Goal: Information Seeking & Learning: Learn about a topic

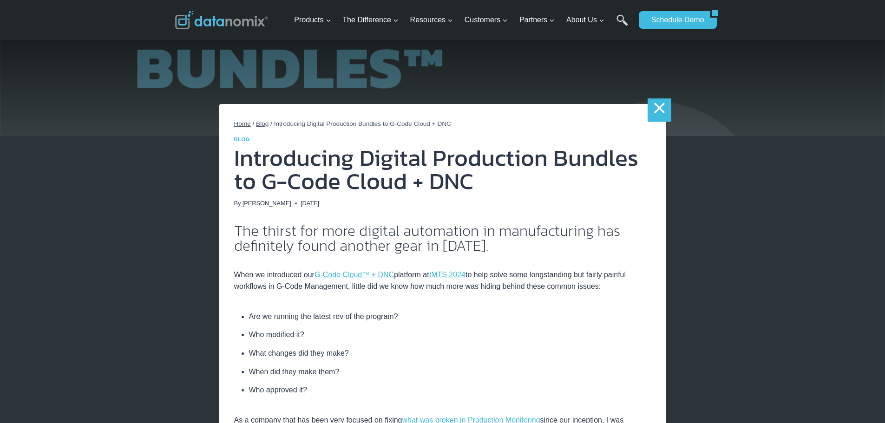
click at [655, 108] on link "×" at bounding box center [658, 109] width 23 height 23
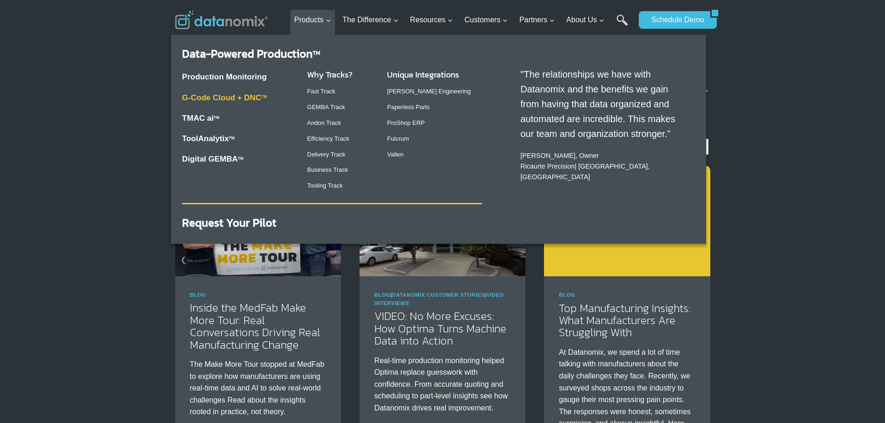
click at [251, 93] on link "G-Code Cloud + DNC TM" at bounding box center [224, 97] width 85 height 9
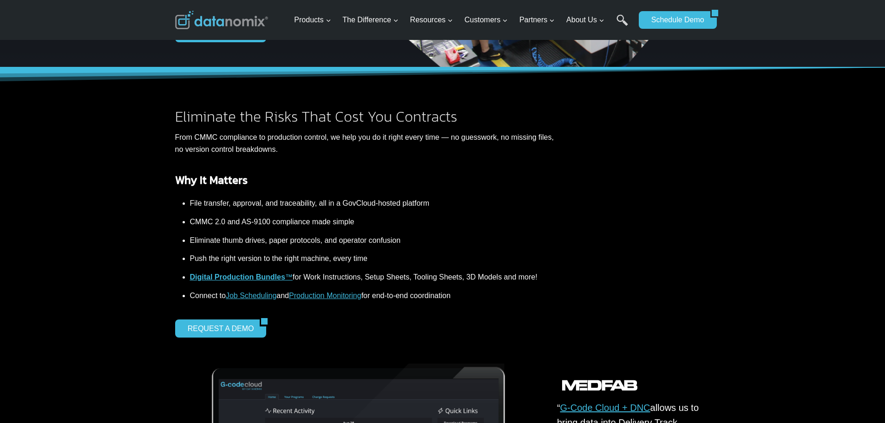
scroll to position [232, 0]
click at [252, 275] on strong "Digital Production Bundles" at bounding box center [237, 277] width 95 height 8
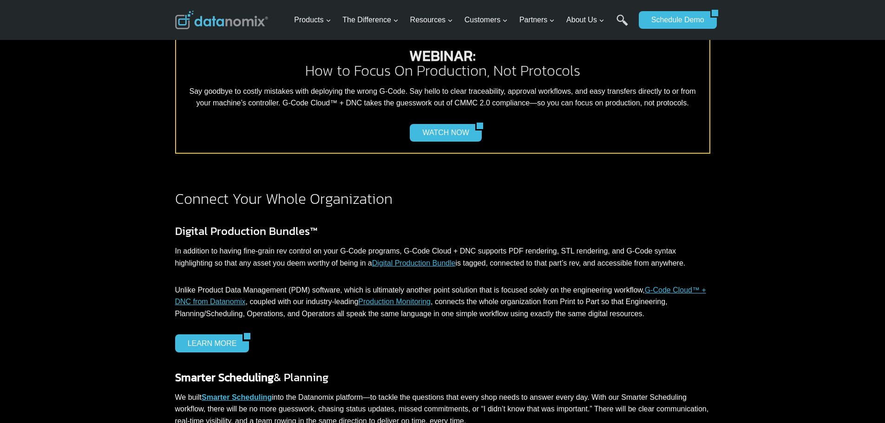
scroll to position [789, 0]
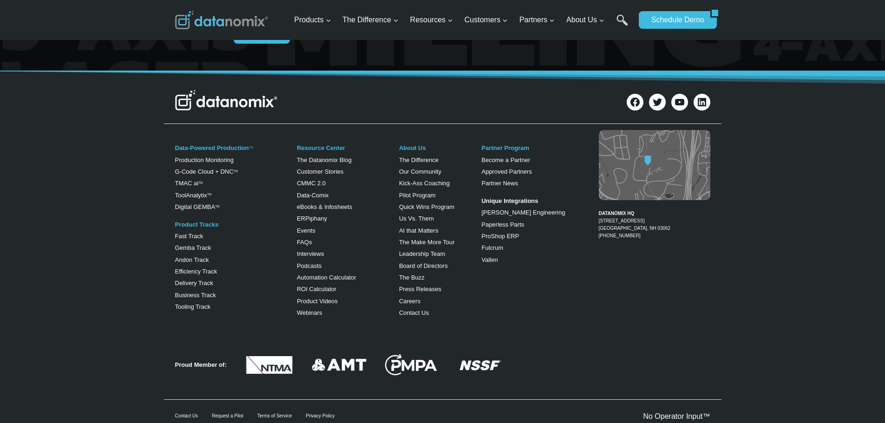
scroll to position [464, 0]
